Goal: Information Seeking & Learning: Compare options

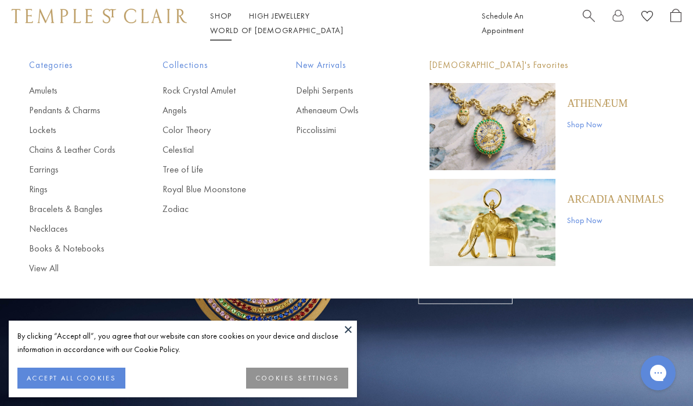
click at [44, 132] on link "Lockets" at bounding box center [72, 130] width 87 height 13
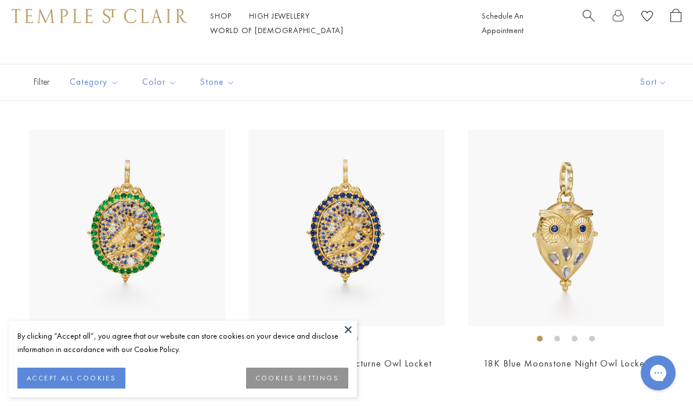
scroll to position [77, 0]
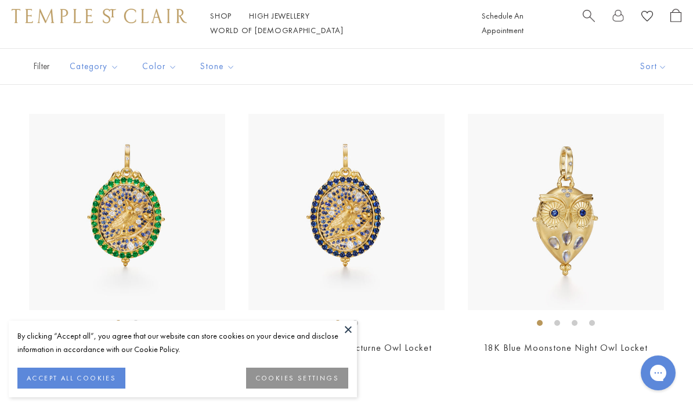
click at [346, 338] on button at bounding box center [348, 329] width 17 height 17
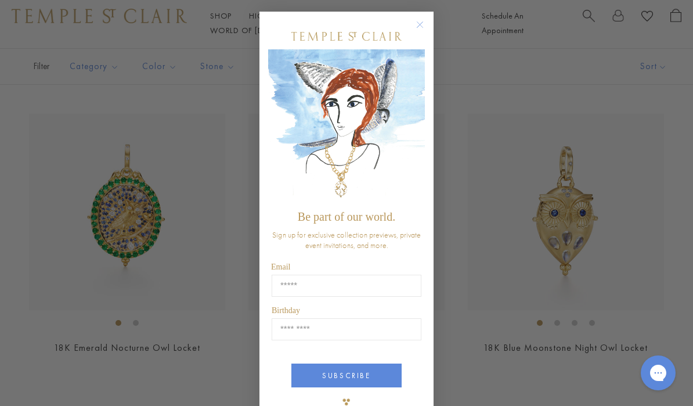
click at [417, 102] on img "POPUP Form" at bounding box center [346, 126] width 157 height 155
click at [415, 27] on circle "Close dialog" at bounding box center [420, 25] width 14 height 14
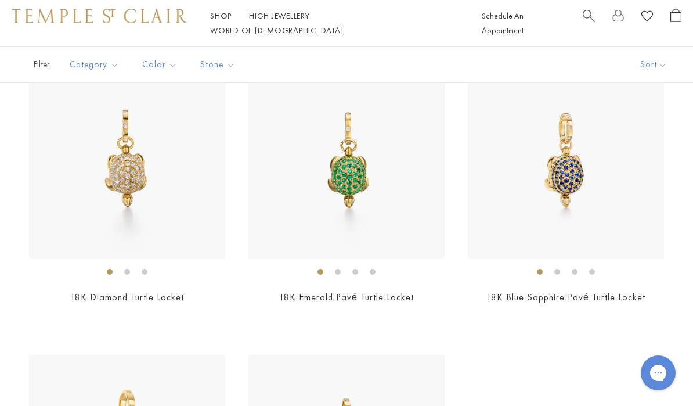
scroll to position [1585, 0]
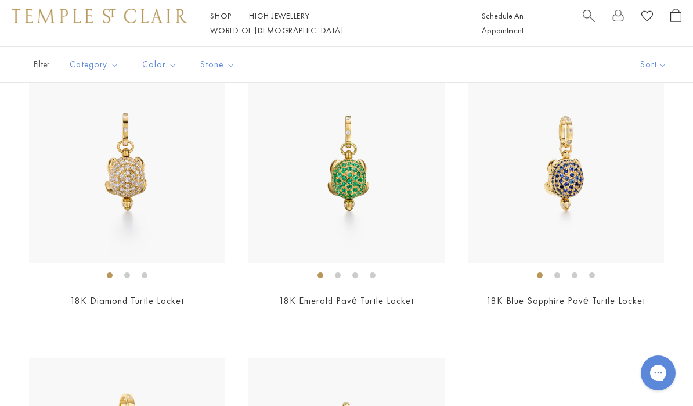
click at [365, 295] on link "18K Emerald Pavé Turtle Locket" at bounding box center [346, 300] width 135 height 12
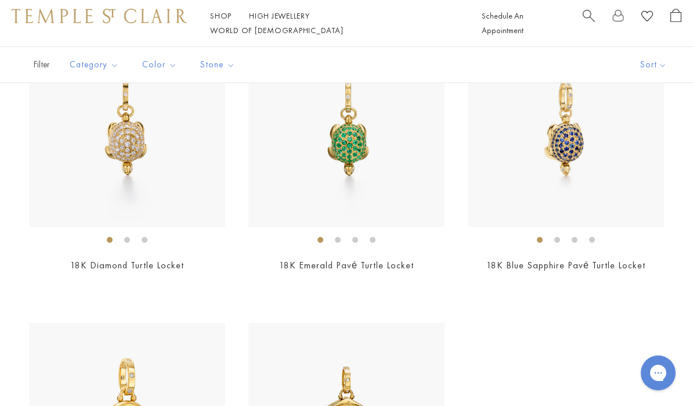
scroll to position [1558, 0]
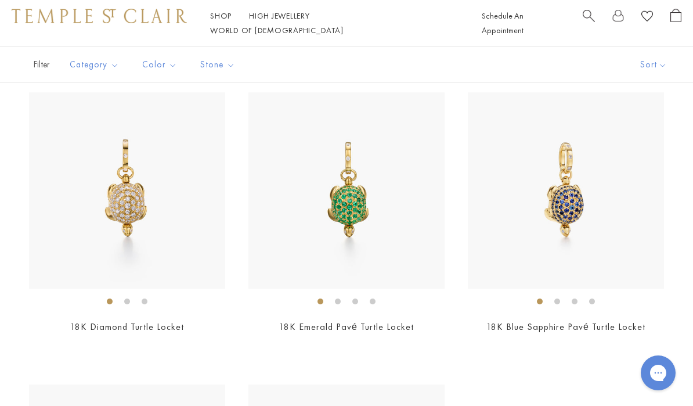
click at [566, 198] on img at bounding box center [566, 190] width 196 height 196
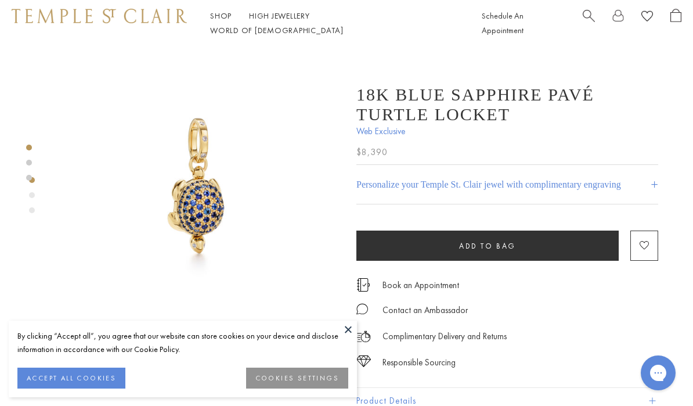
click at [76, 377] on button "ACCEPT ALL COOKIES" at bounding box center [71, 378] width 108 height 21
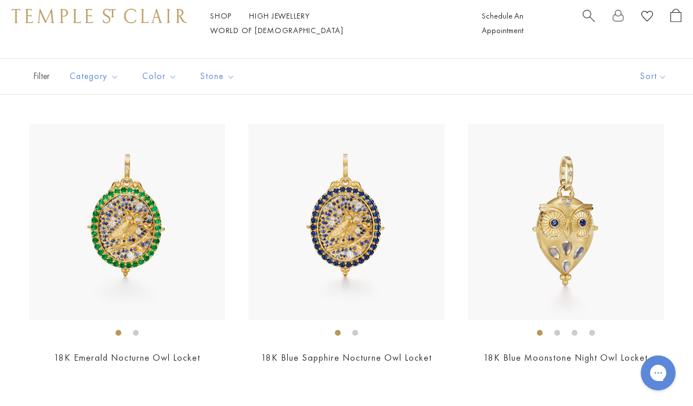
scroll to position [66, 0]
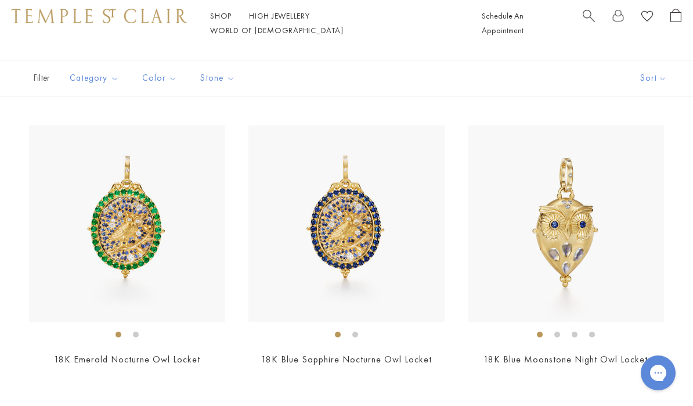
click at [131, 221] on img at bounding box center [127, 223] width 196 height 196
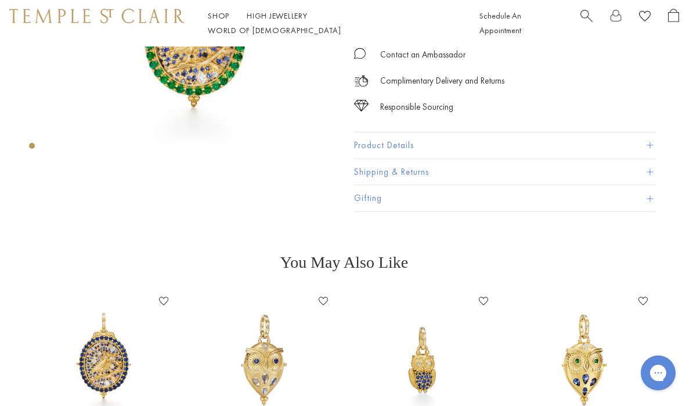
scroll to position [160, 2]
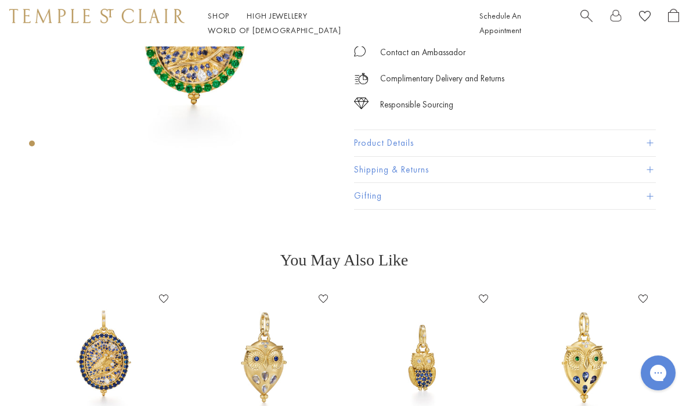
click at [108, 365] on img at bounding box center [104, 358] width 137 height 137
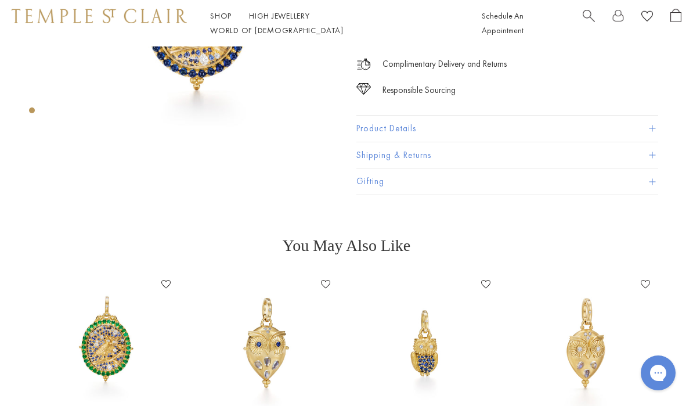
scroll to position [228, 0]
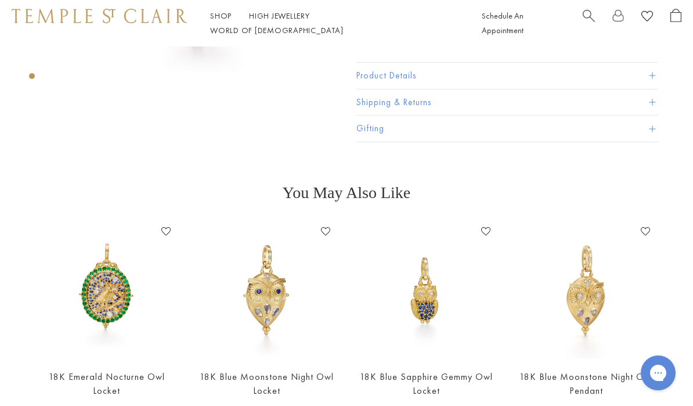
click at [269, 296] on img at bounding box center [267, 290] width 137 height 137
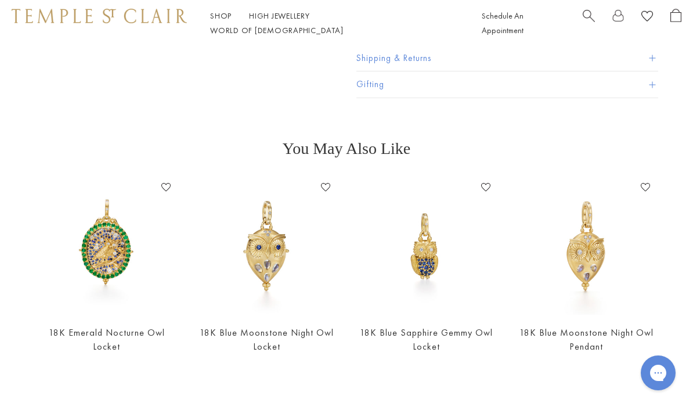
scroll to position [343, 0]
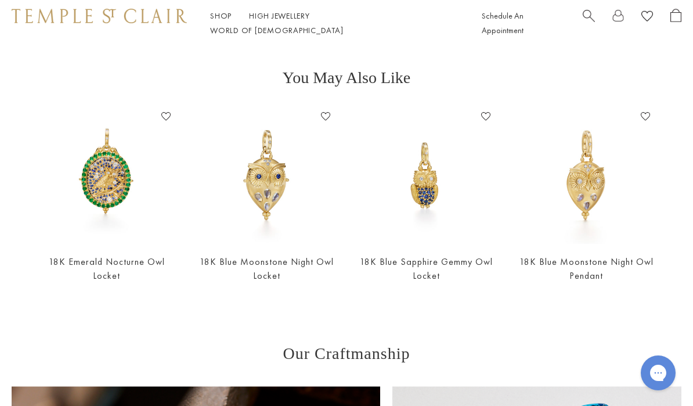
click at [438, 269] on link "18K Blue Sapphire Gemmy Owl Locket" at bounding box center [426, 268] width 133 height 26
